Goal: Task Accomplishment & Management: Complete application form

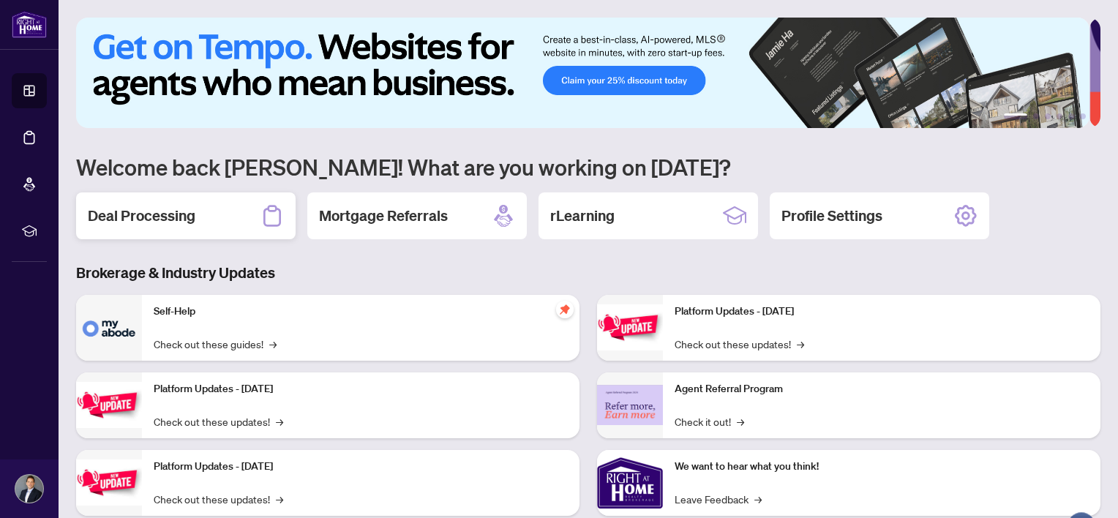
click at [146, 209] on h2 "Deal Processing" at bounding box center [142, 216] width 108 height 20
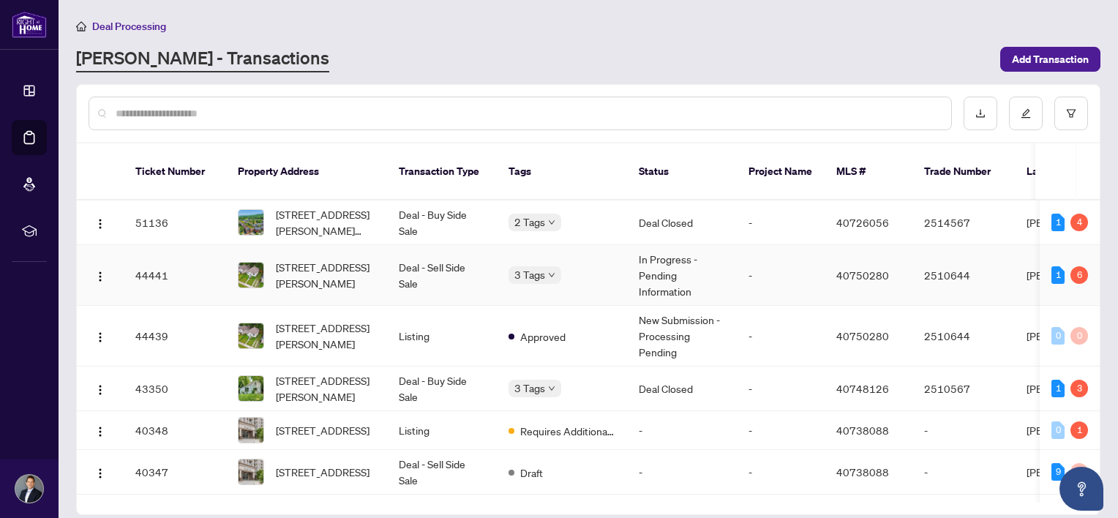
click at [323, 266] on span "[STREET_ADDRESS][PERSON_NAME]" at bounding box center [325, 275] width 99 height 32
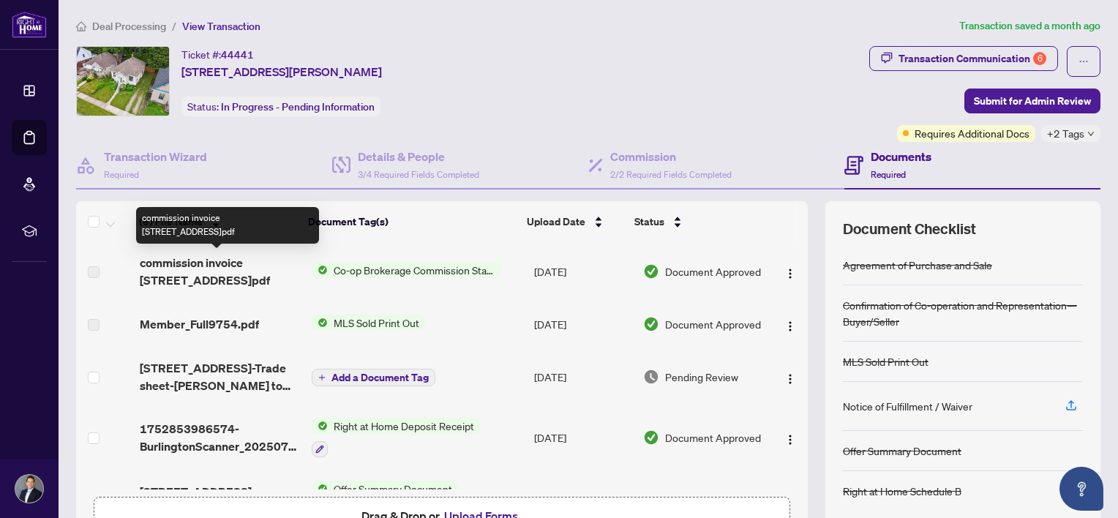
click at [245, 266] on span "commission invoice [STREET_ADDRESS]pdf" at bounding box center [220, 271] width 160 height 35
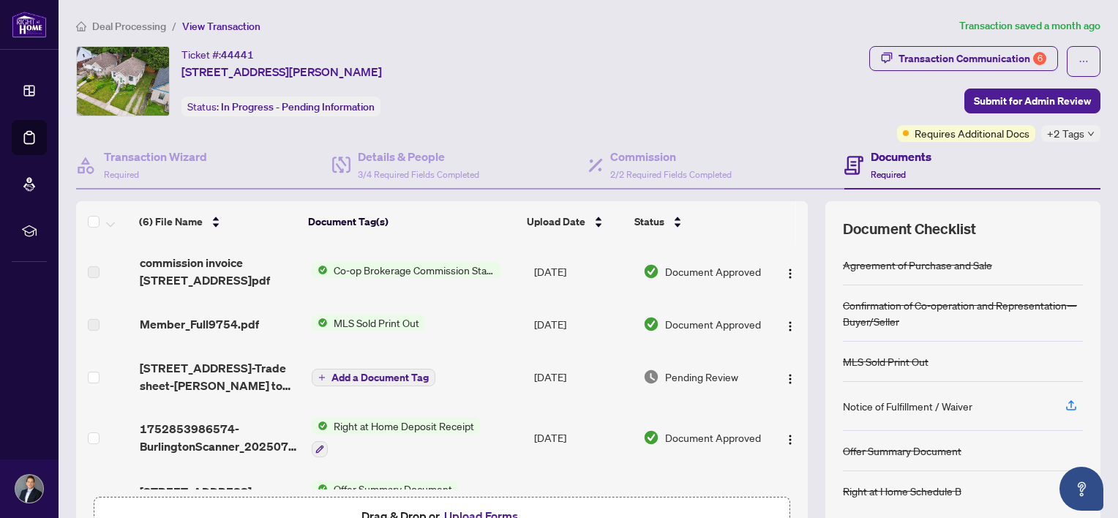
click at [392, 266] on span "Co-op Brokerage Commission Statement" at bounding box center [414, 270] width 173 height 16
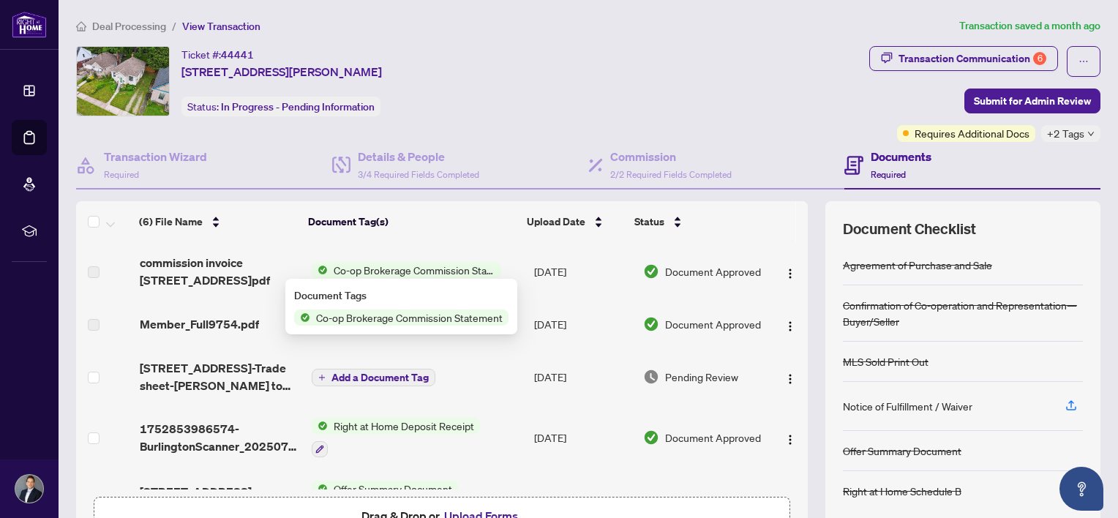
click at [193, 254] on span "commission invoice [STREET_ADDRESS]pdf" at bounding box center [220, 271] width 160 height 35
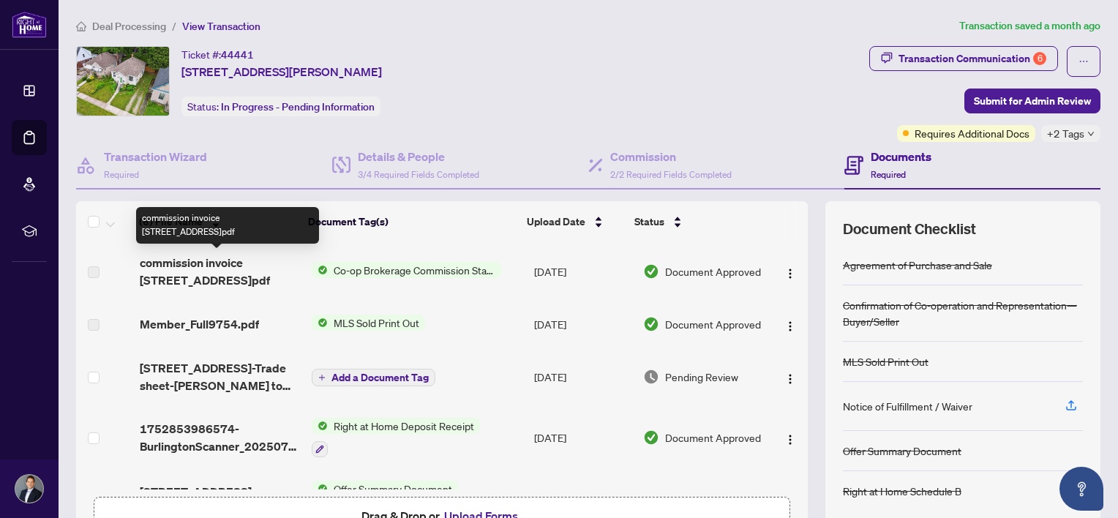
click at [192, 271] on span "commission invoice [STREET_ADDRESS]pdf" at bounding box center [220, 271] width 160 height 35
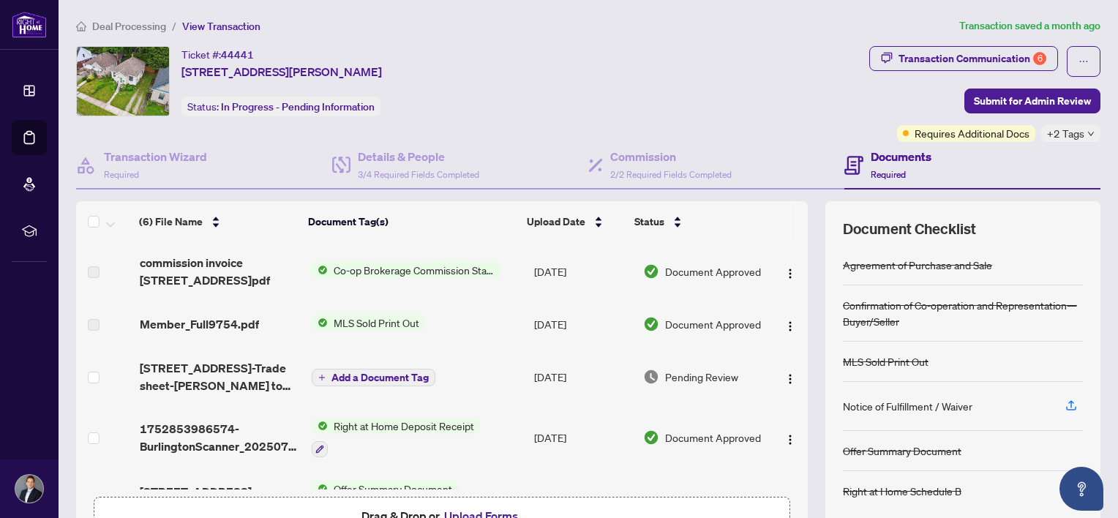
click at [97, 274] on label at bounding box center [94, 272] width 12 height 16
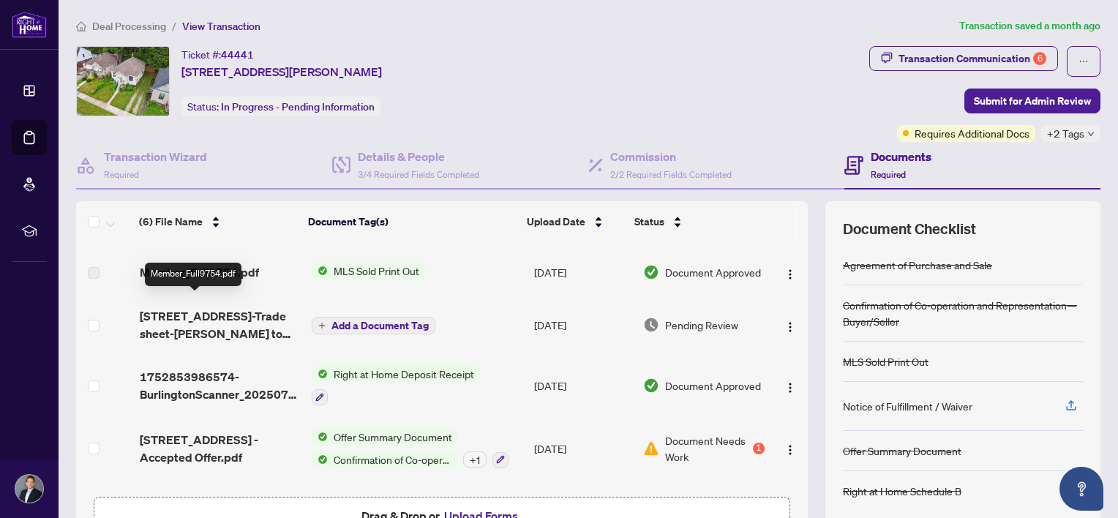
scroll to position [73, 0]
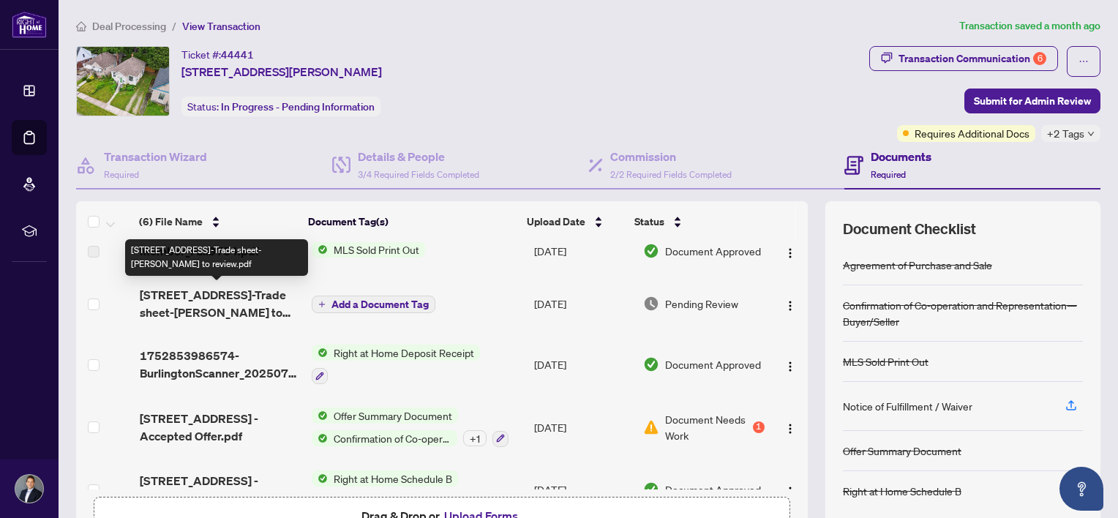
click at [191, 310] on span "[STREET_ADDRESS]-Trade sheet-[PERSON_NAME] to review.pdf" at bounding box center [220, 303] width 160 height 35
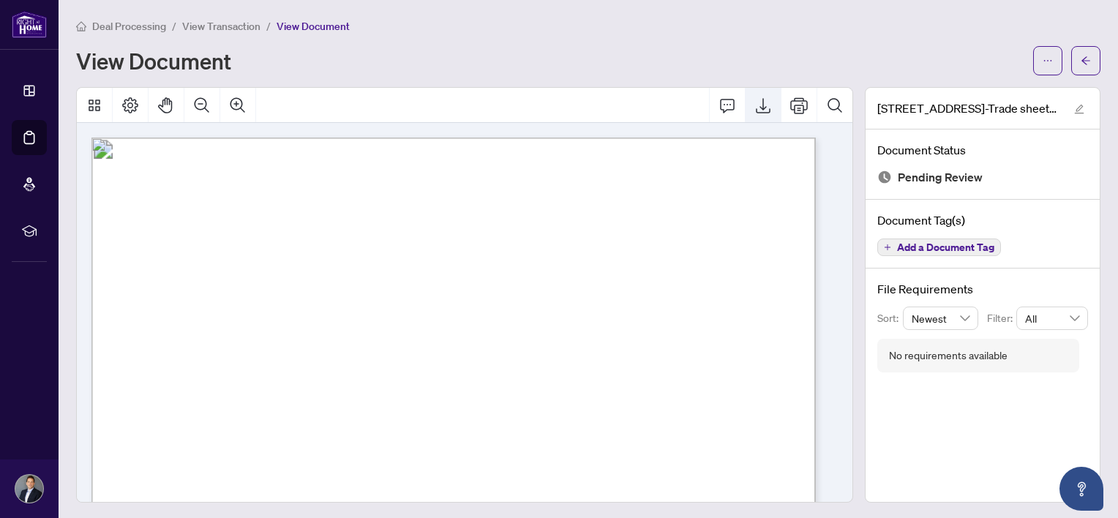
click at [751, 113] on button "Export" at bounding box center [763, 105] width 35 height 35
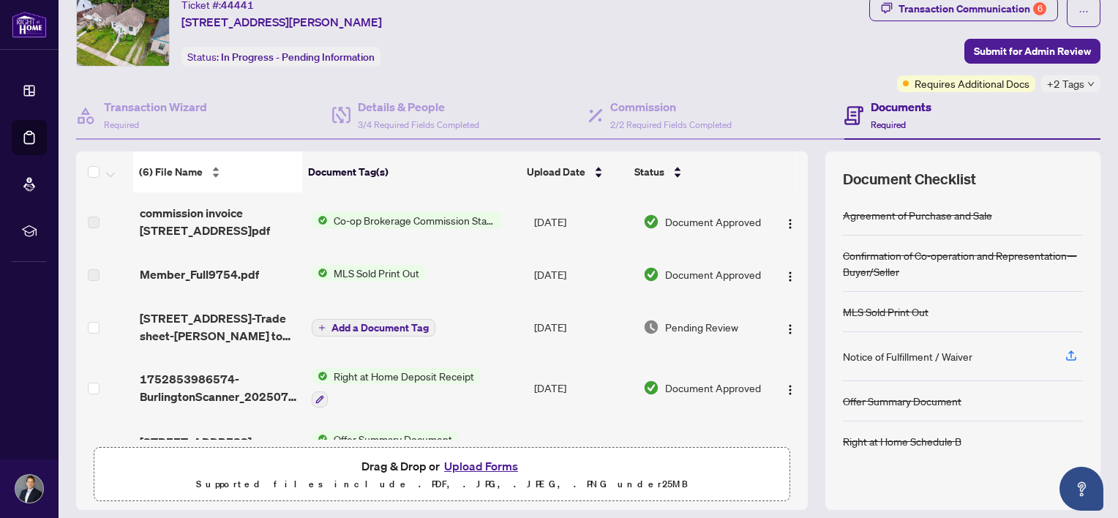
scroll to position [94, 0]
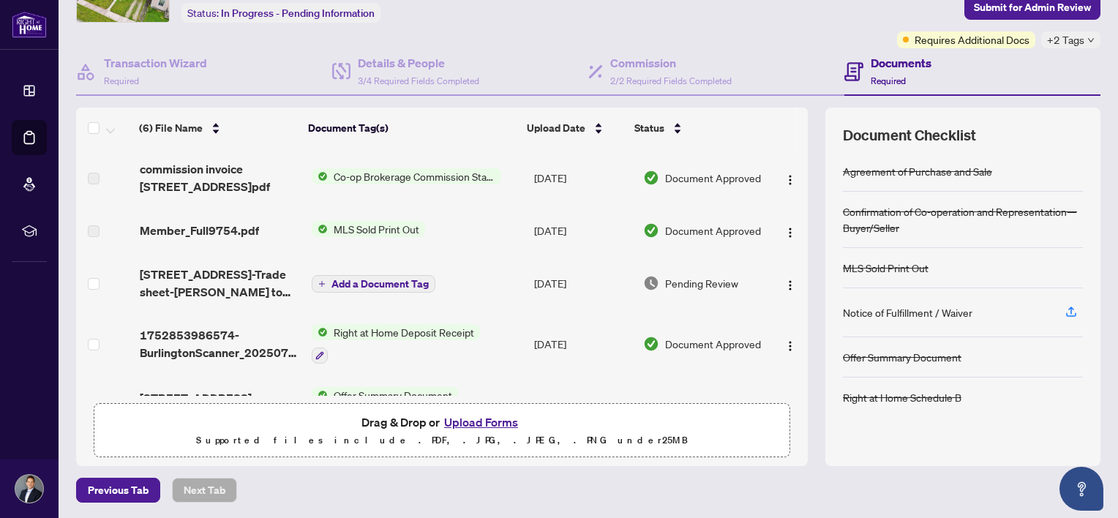
click at [478, 415] on button "Upload Forms" at bounding box center [481, 422] width 83 height 19
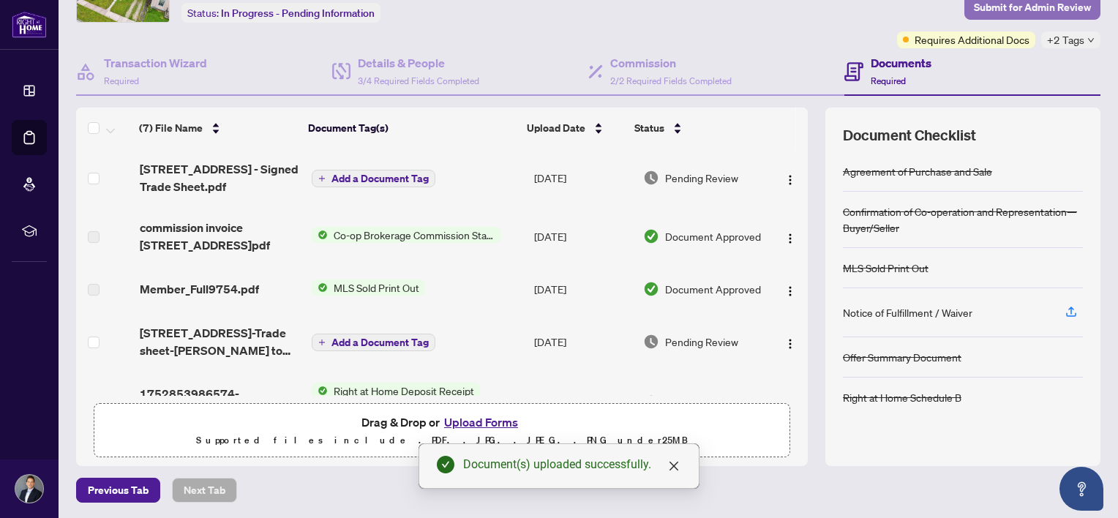
click at [1048, 12] on span "Submit for Admin Review" at bounding box center [1032, 7] width 117 height 23
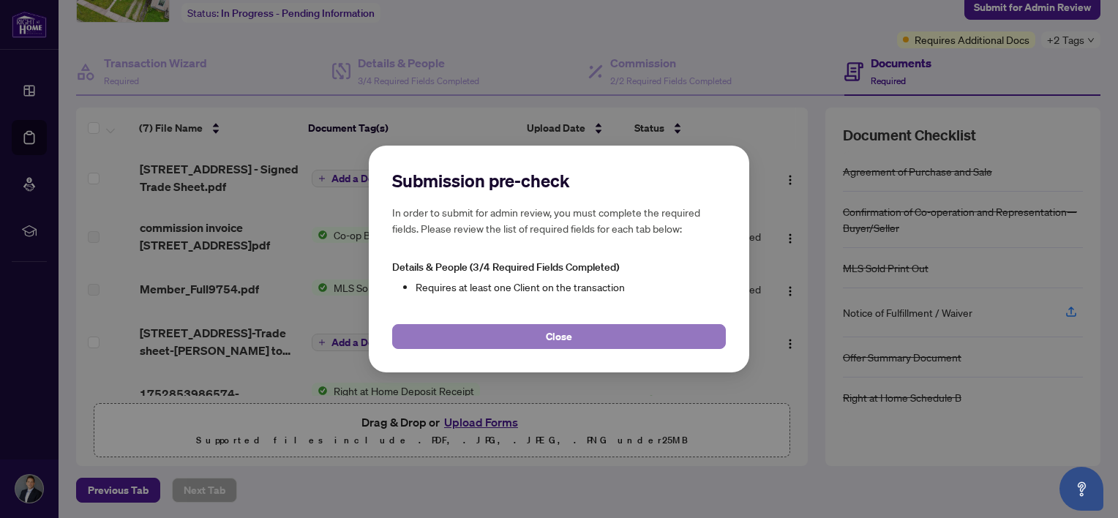
click at [536, 334] on button "Close" at bounding box center [559, 336] width 334 height 25
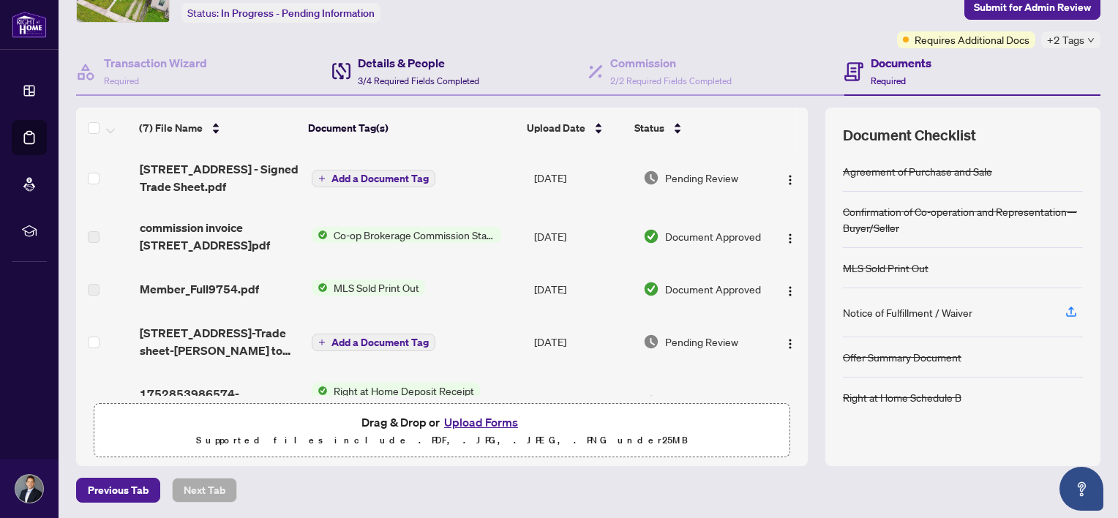
click at [362, 70] on div "Details & People 3/4 Required Fields Completed" at bounding box center [418, 71] width 121 height 34
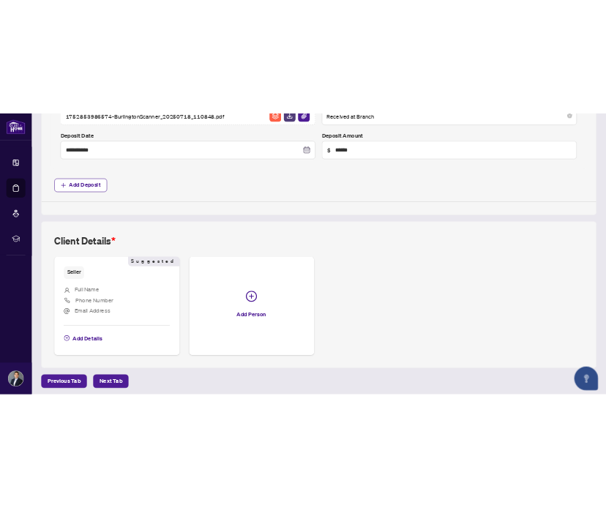
scroll to position [736, 0]
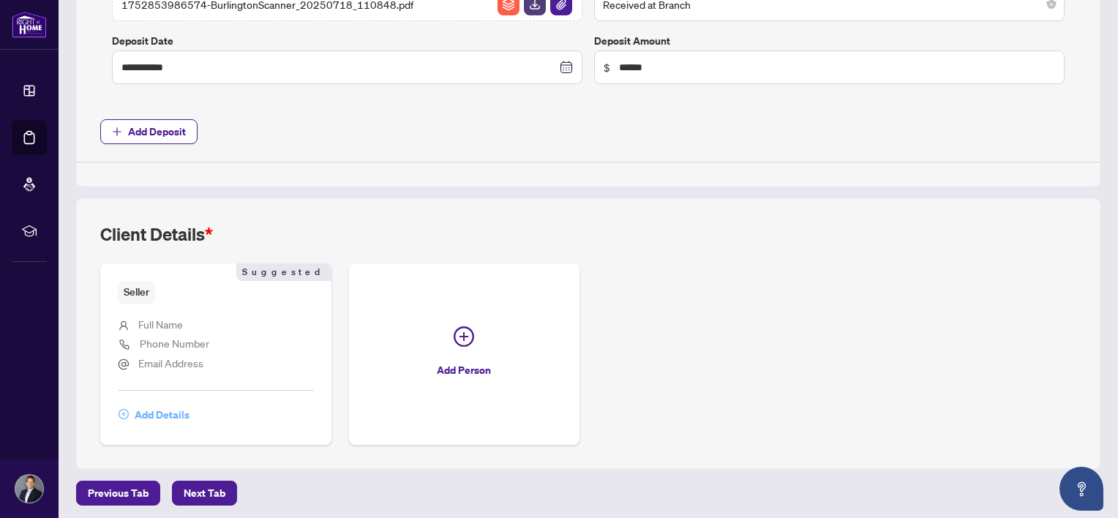
click at [154, 410] on span "Add Details" at bounding box center [162, 414] width 55 height 23
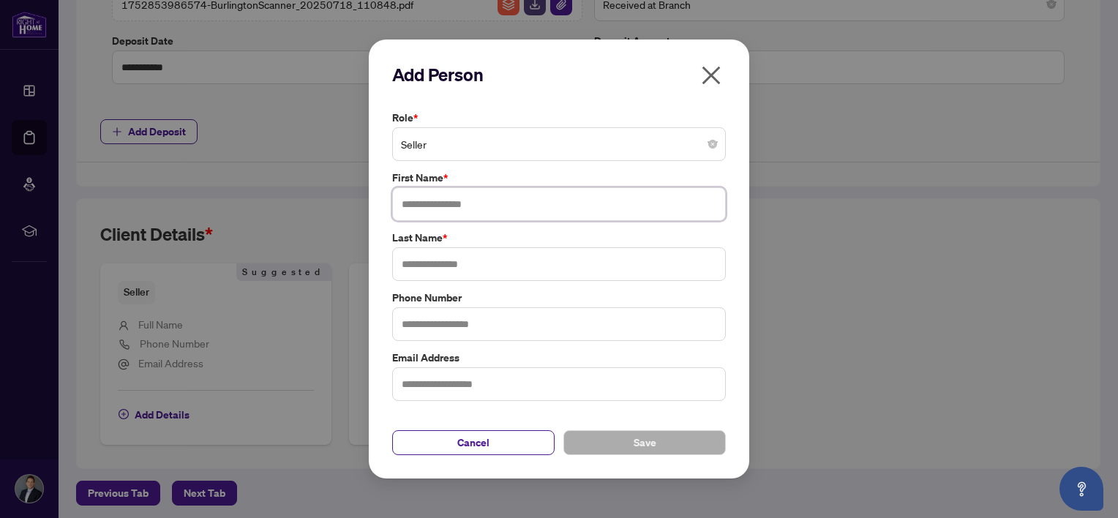
click at [451, 210] on input "text" at bounding box center [559, 204] width 334 height 34
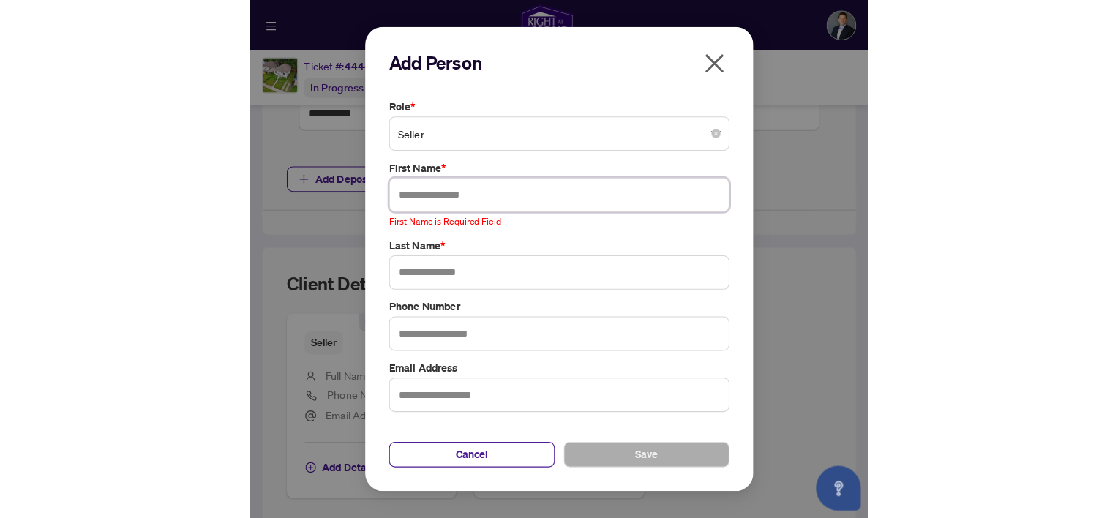
scroll to position [756, 0]
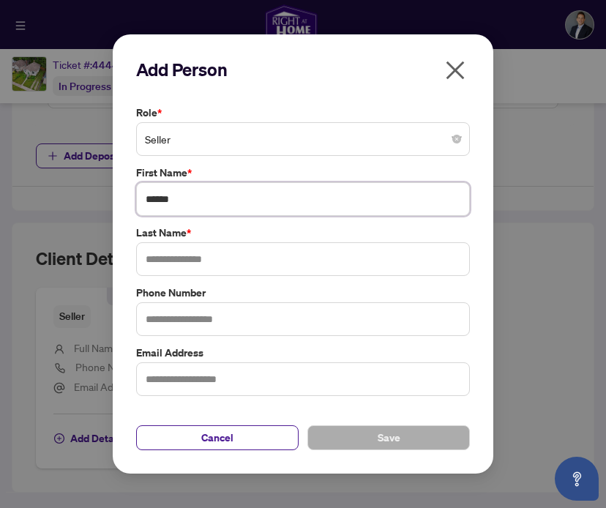
type input "******"
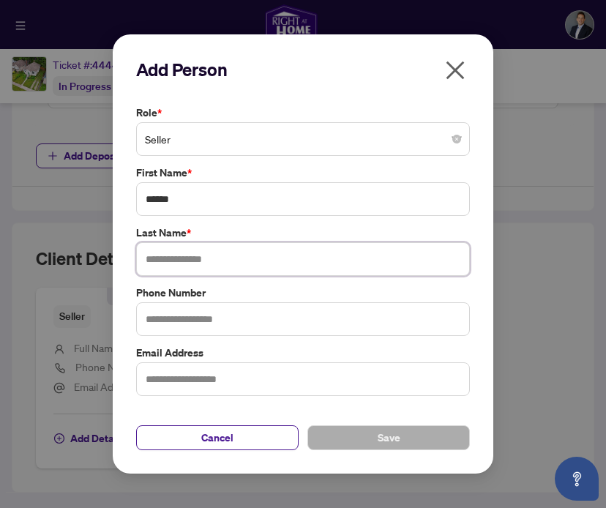
click at [167, 258] on input "text" at bounding box center [303, 259] width 334 height 34
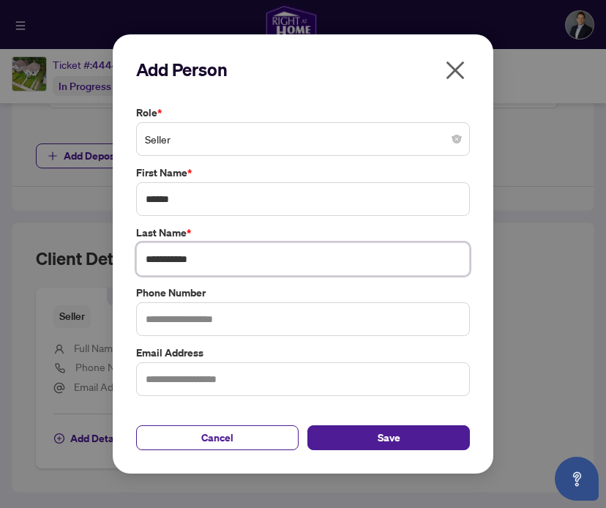
type input "**********"
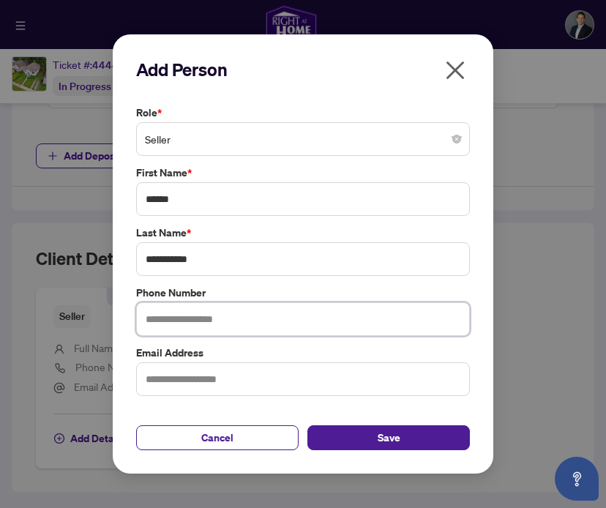
click at [231, 322] on input "text" at bounding box center [303, 319] width 334 height 34
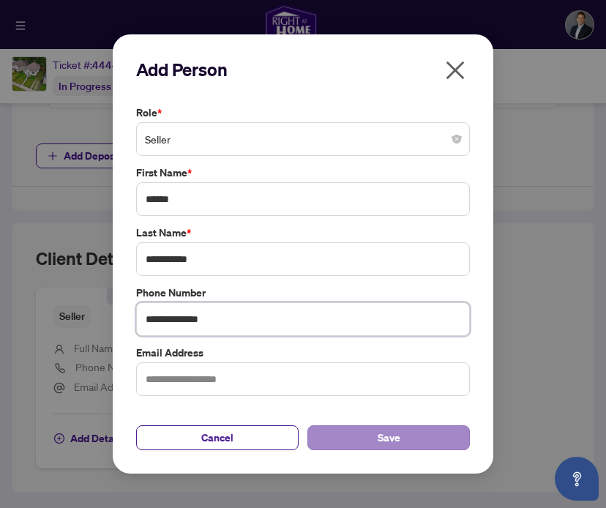
type input "**********"
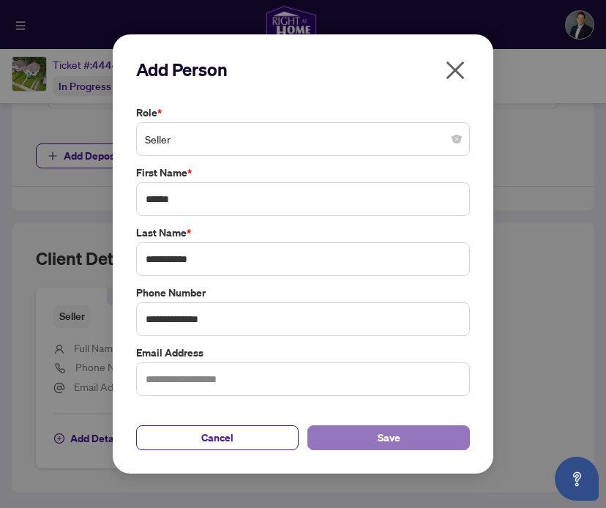
click at [370, 448] on button "Save" at bounding box center [388, 437] width 162 height 25
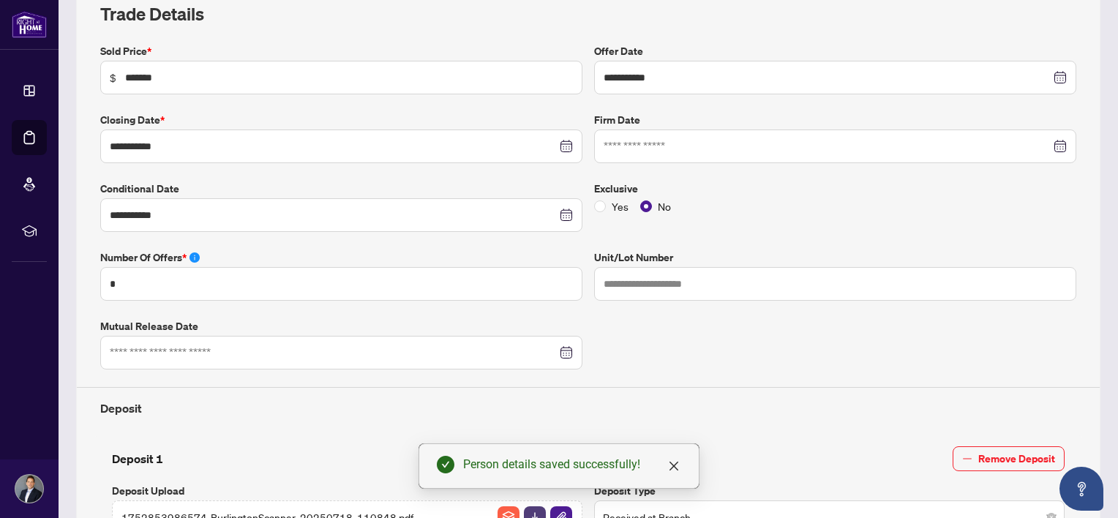
scroll to position [0, 0]
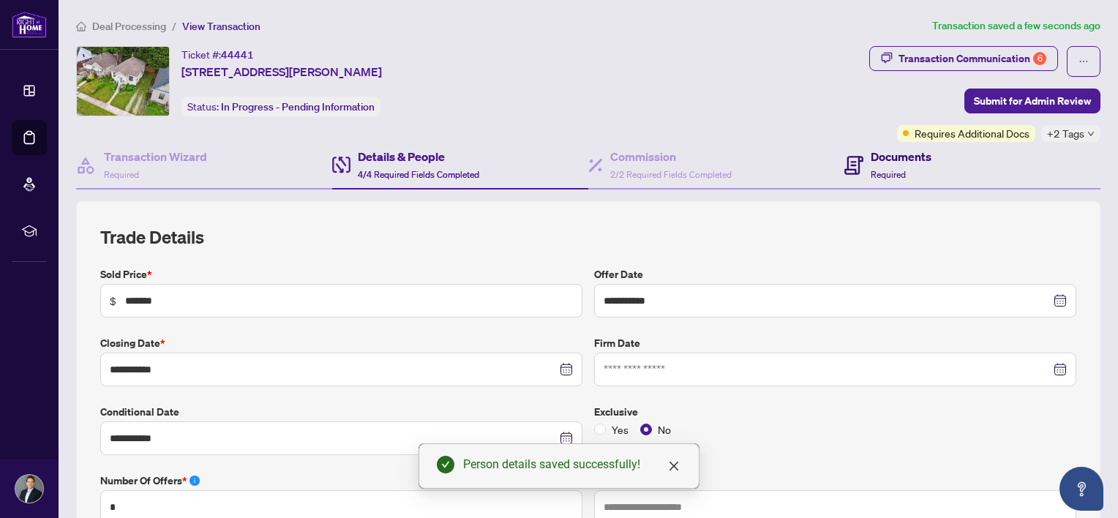
click at [853, 163] on icon at bounding box center [853, 165] width 19 height 19
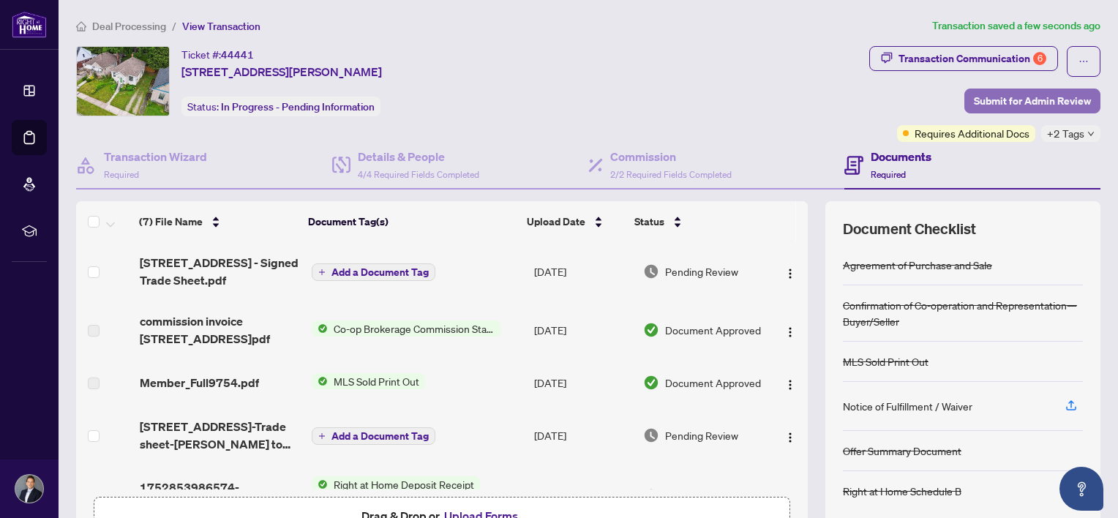
click at [1024, 97] on span "Submit for Admin Review" at bounding box center [1032, 100] width 117 height 23
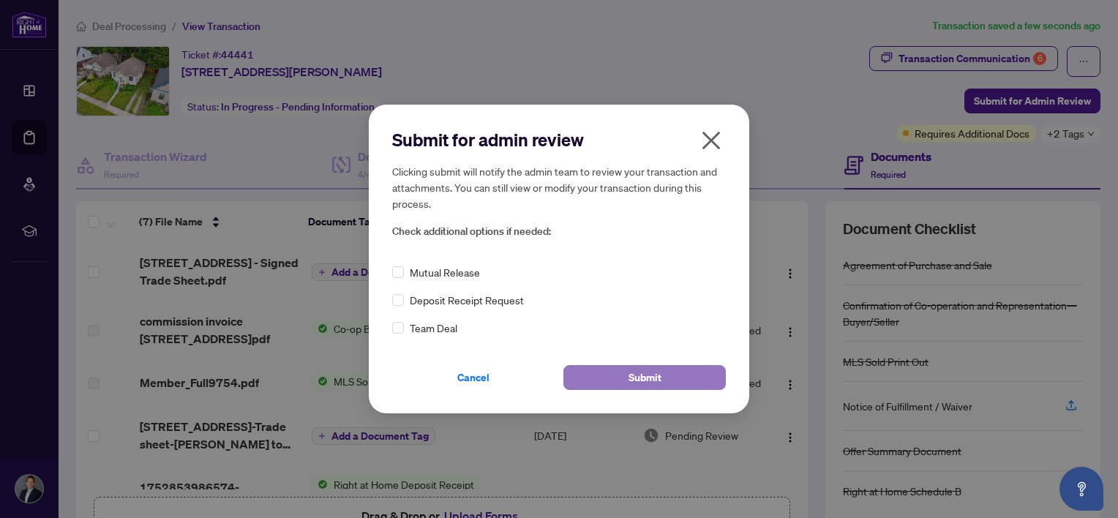
click at [636, 372] on span "Submit" at bounding box center [644, 377] width 33 height 23
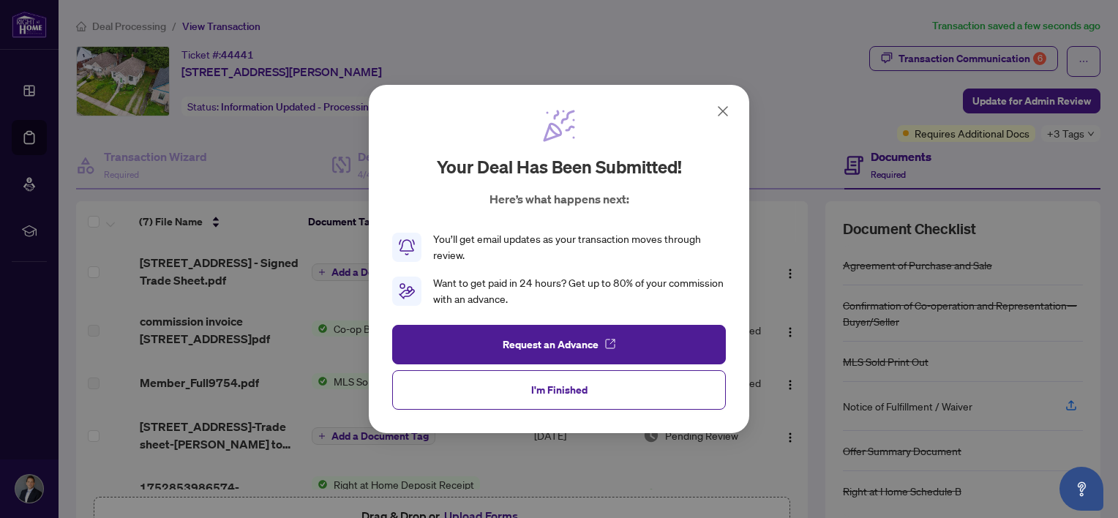
click at [720, 106] on icon at bounding box center [723, 111] width 18 height 18
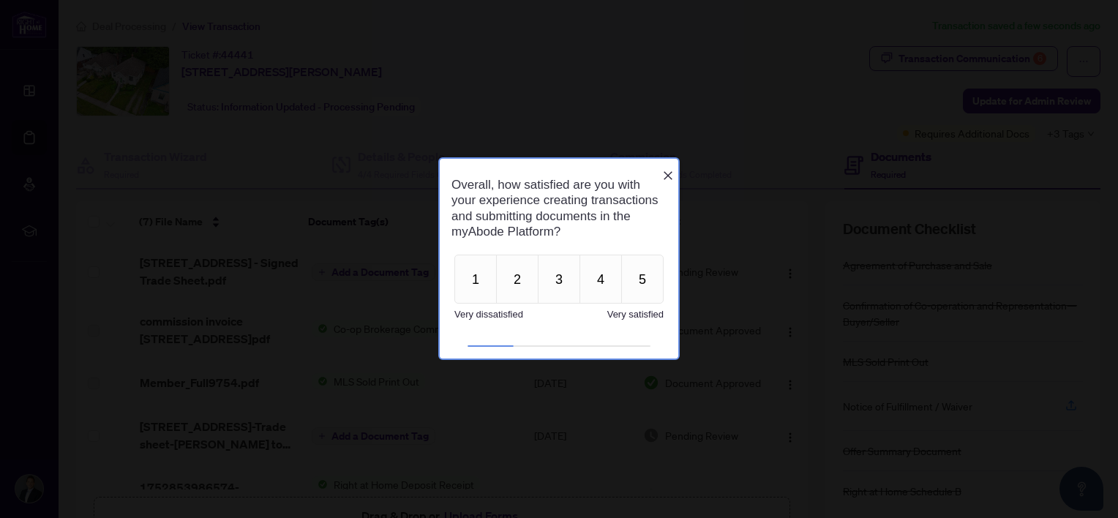
click at [669, 171] on icon "Close button" at bounding box center [668, 175] width 9 height 9
